Goal: Transaction & Acquisition: Book appointment/travel/reservation

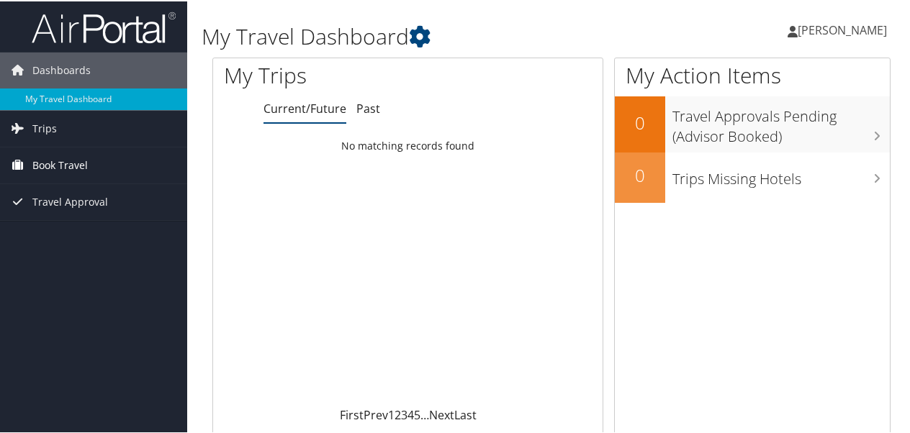
click at [68, 167] on span "Book Travel" at bounding box center [59, 164] width 55 height 36
click at [59, 158] on span "Book Travel" at bounding box center [59, 164] width 55 height 36
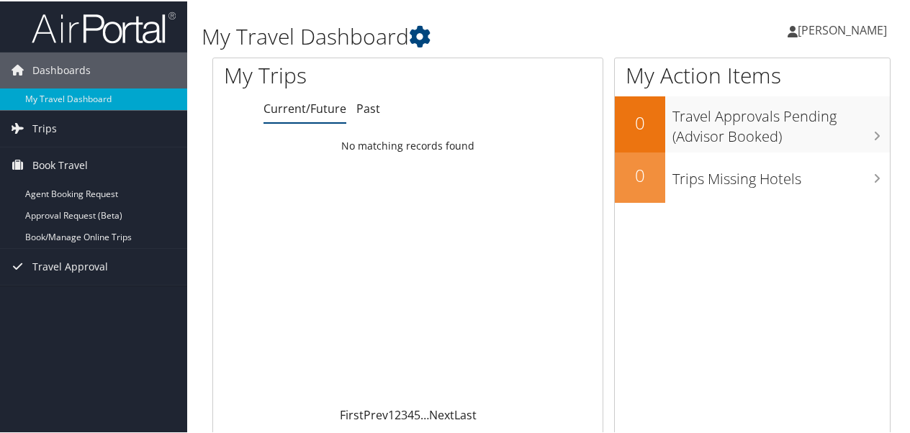
click at [581, 420] on div "First Prev 1 2 3 4 5 … Next Last" at bounding box center [408, 413] width 368 height 17
